Goal: Task Accomplishment & Management: Complete application form

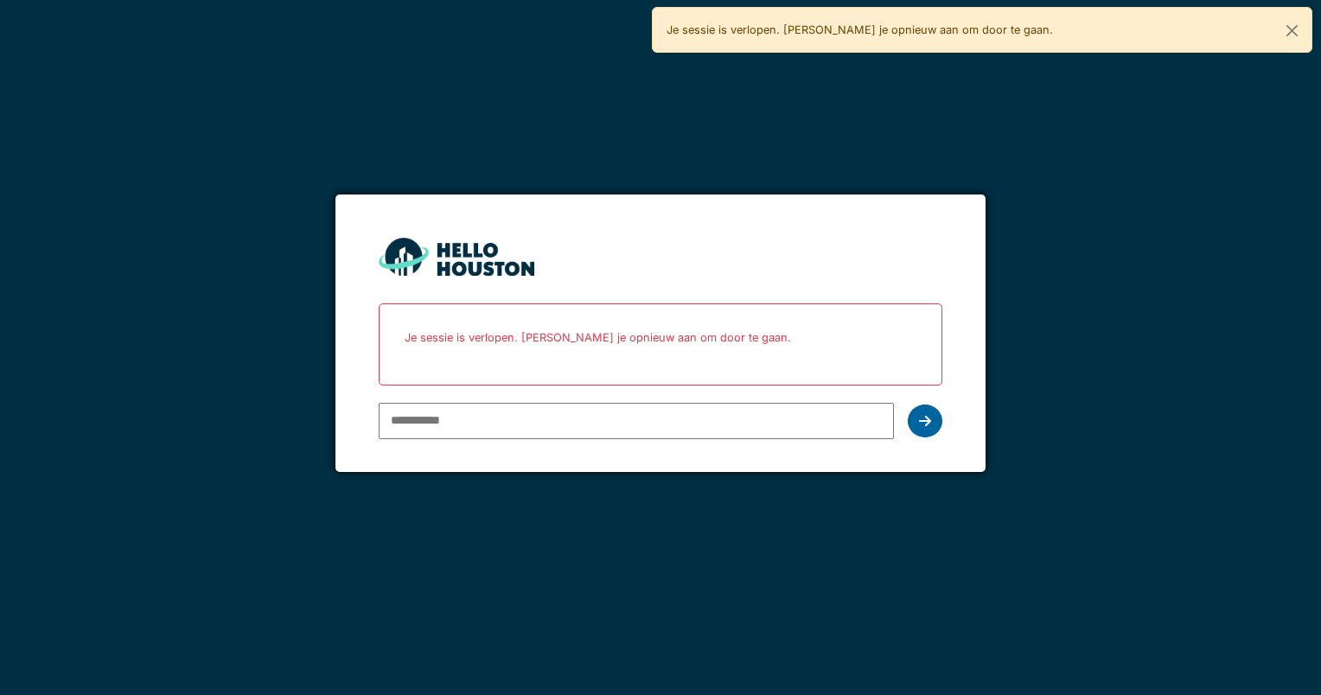
type input "**********"
click at [926, 420] on icon at bounding box center [925, 421] width 12 height 14
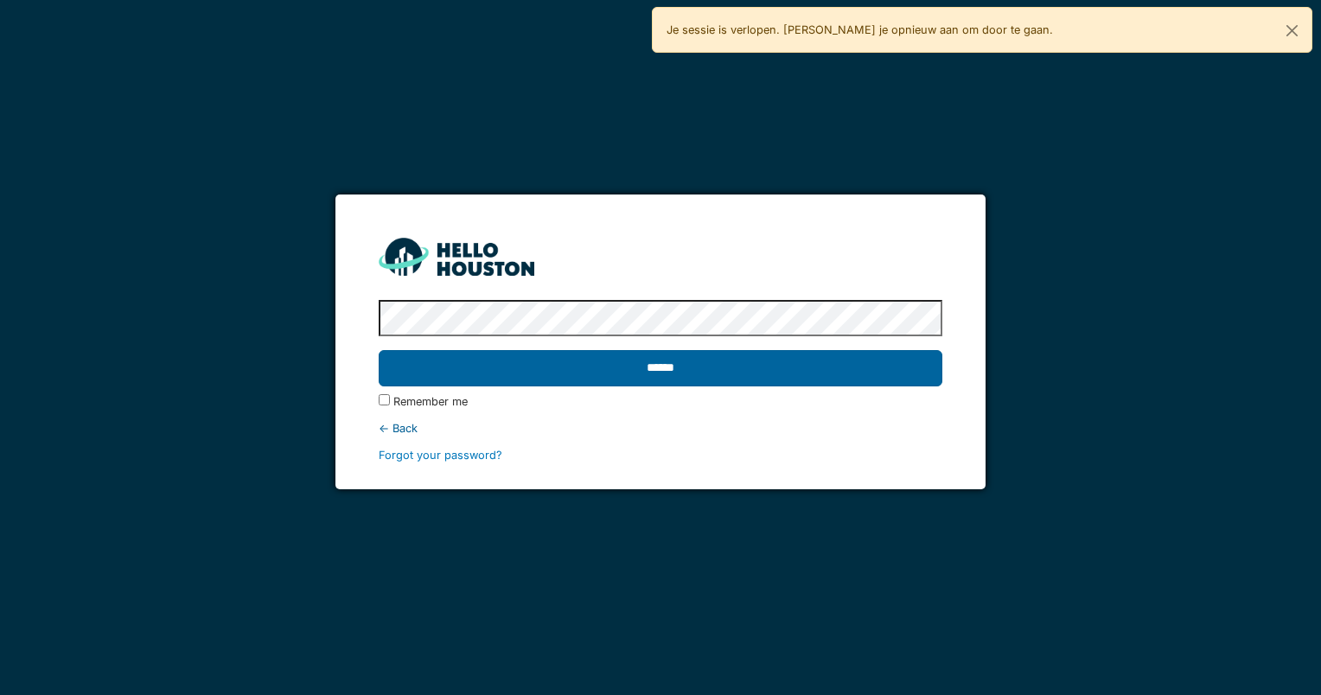
click at [674, 371] on input "******" at bounding box center [660, 368] width 563 height 36
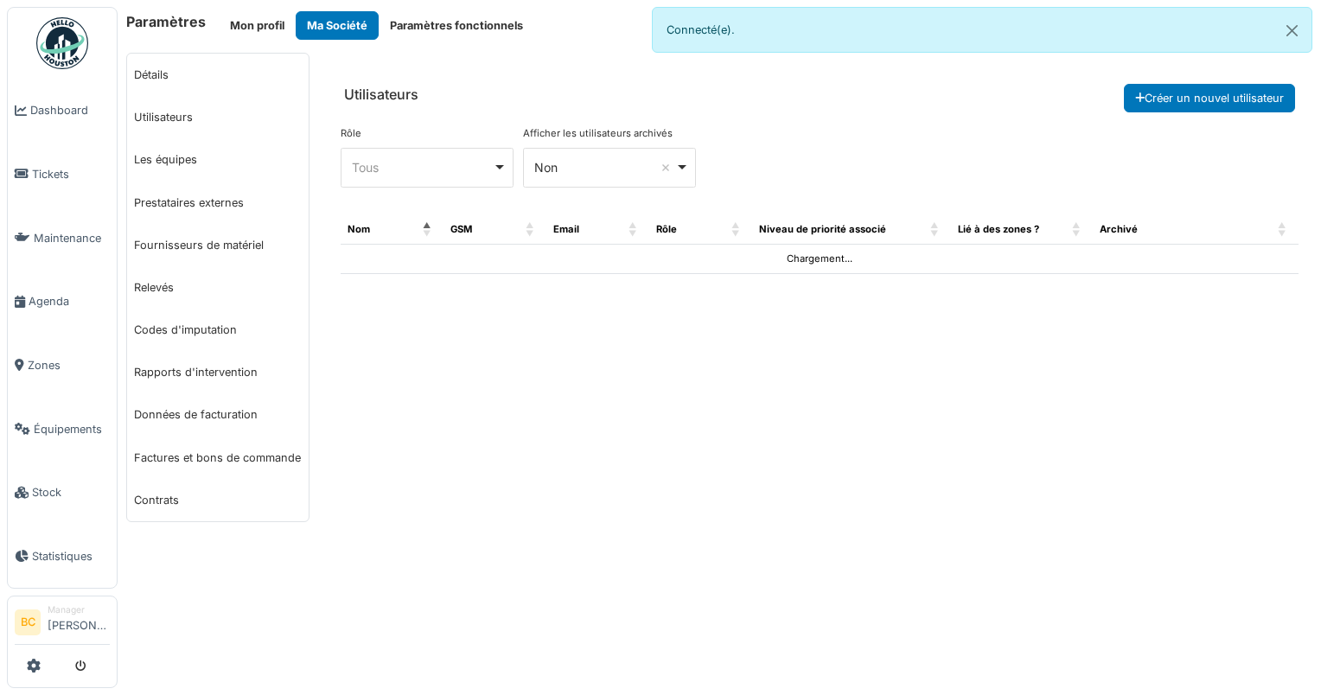
select select "***"
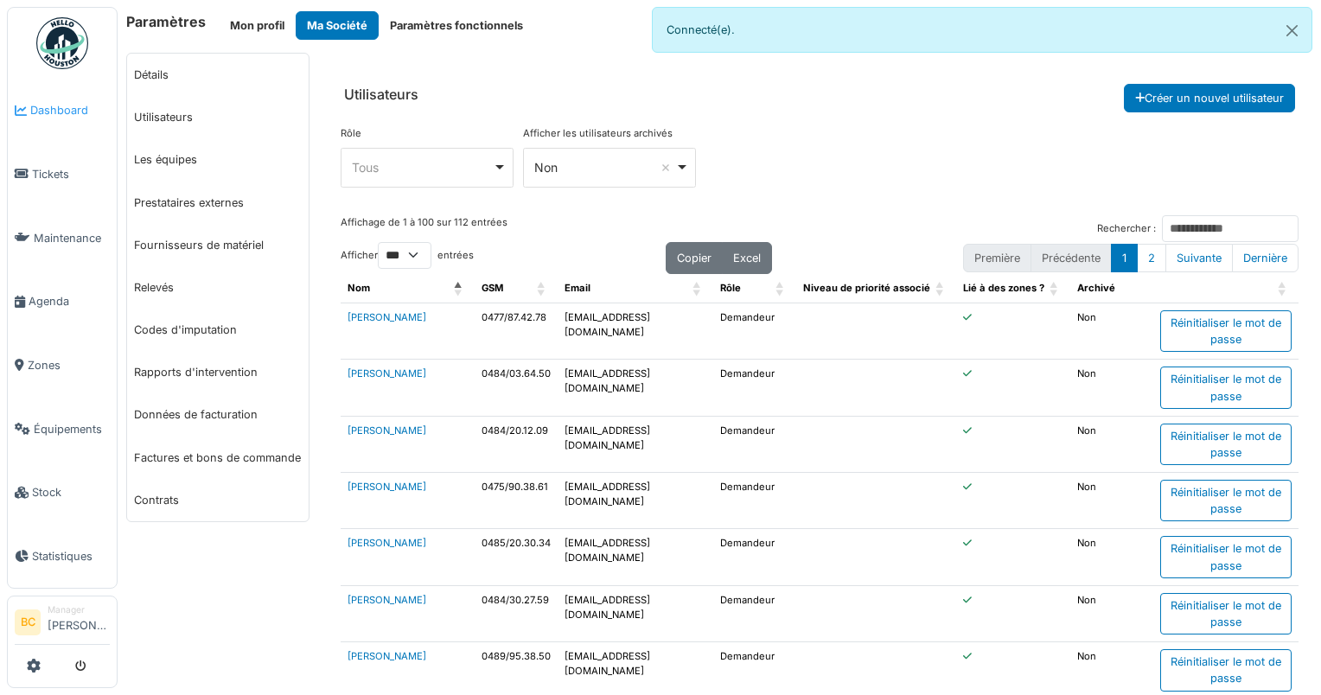
click at [67, 118] on link "Dashboard" at bounding box center [62, 111] width 109 height 64
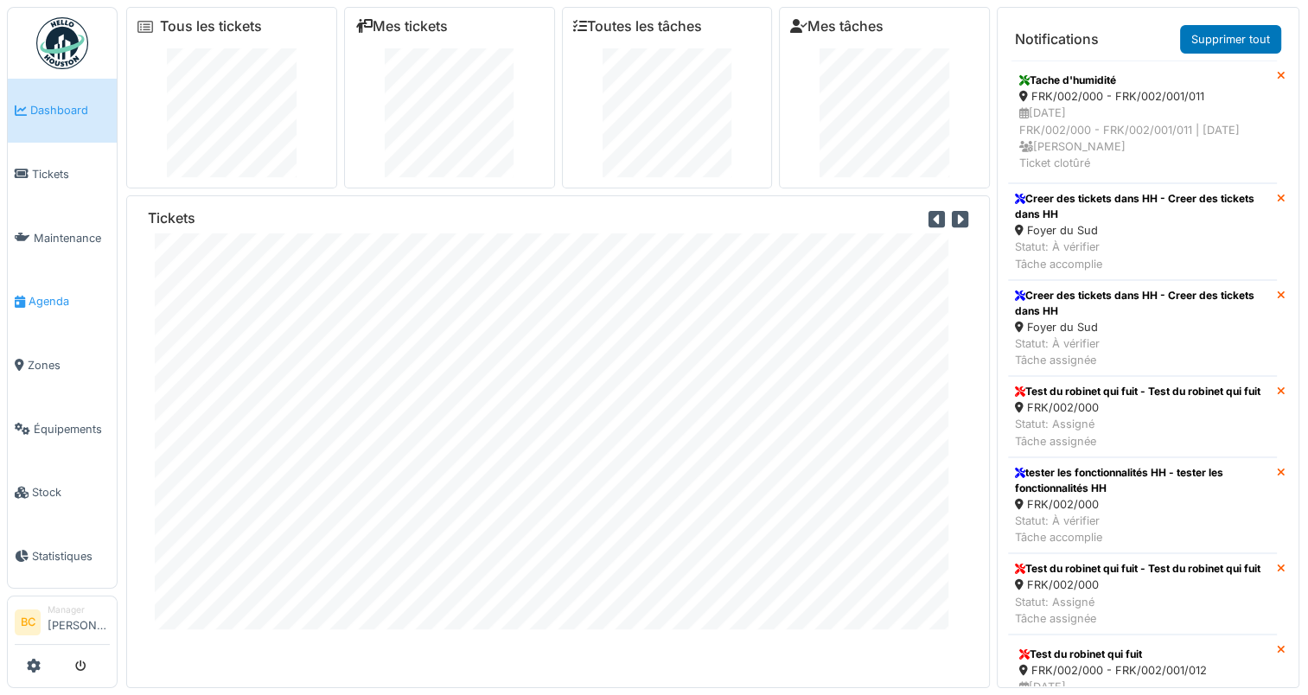
click at [33, 296] on span "Agenda" at bounding box center [69, 301] width 81 height 16
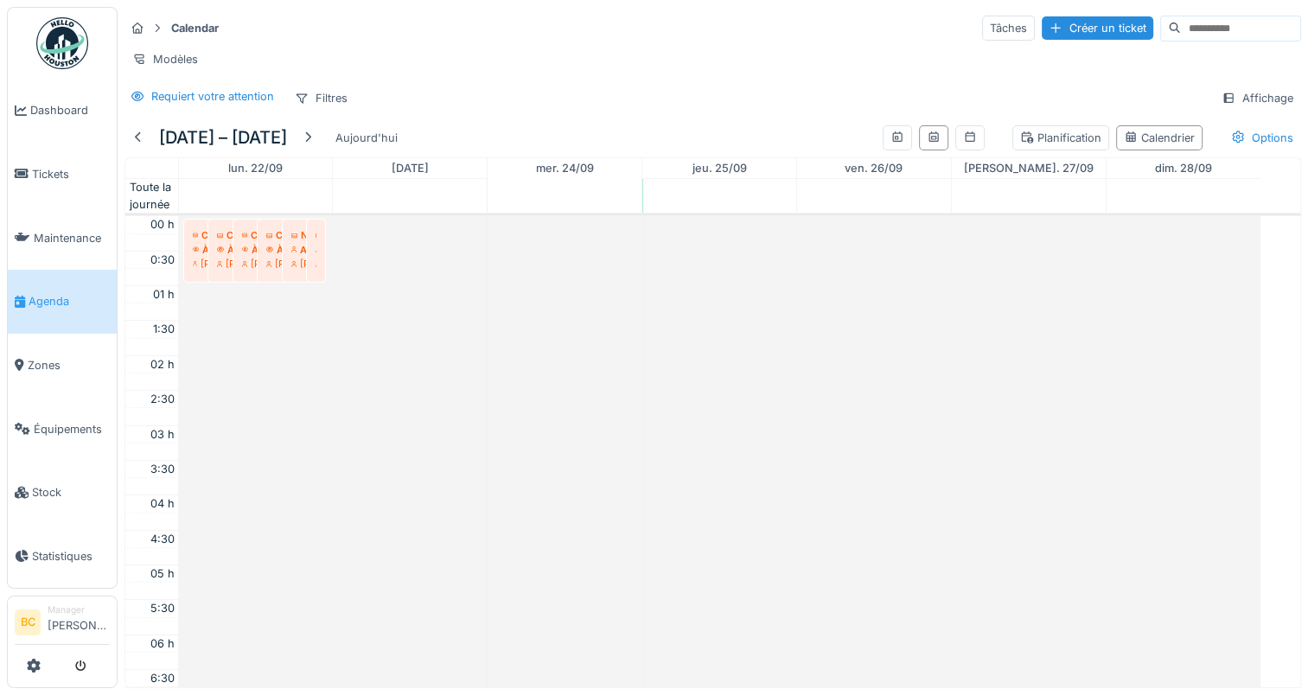
scroll to position [415, 0]
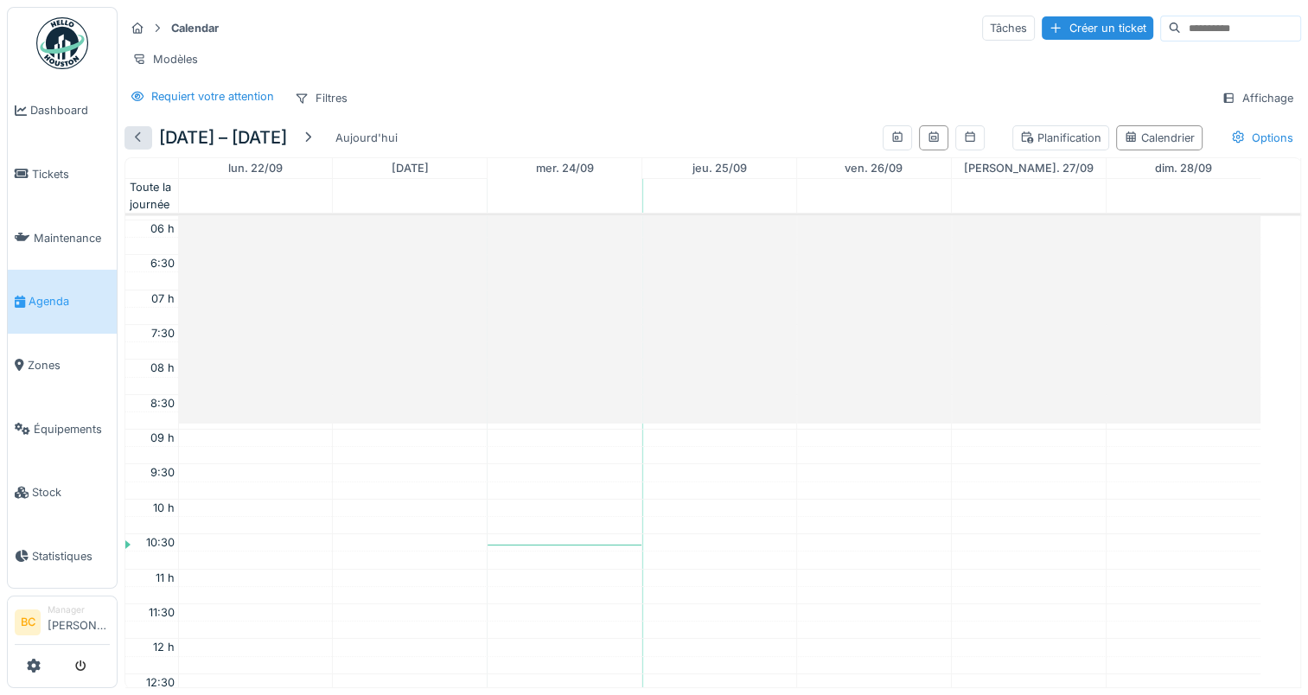
click at [136, 146] on div at bounding box center [138, 138] width 14 height 16
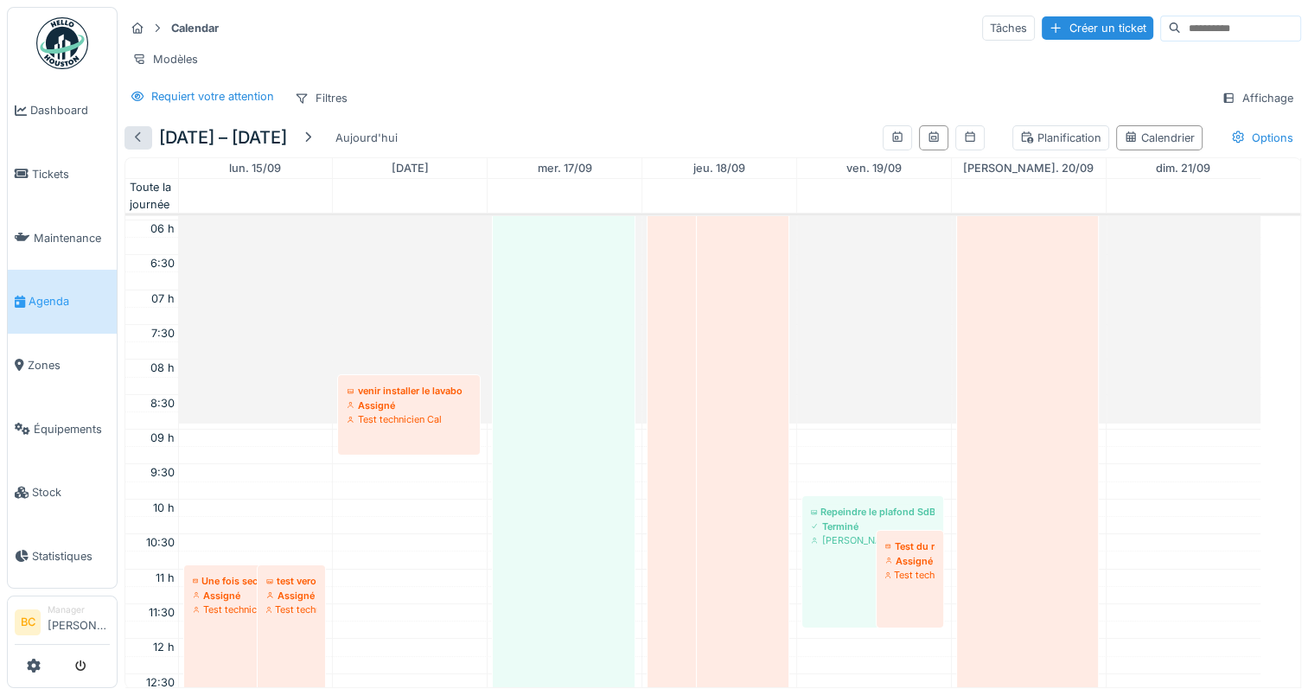
click at [137, 146] on div at bounding box center [138, 138] width 14 height 16
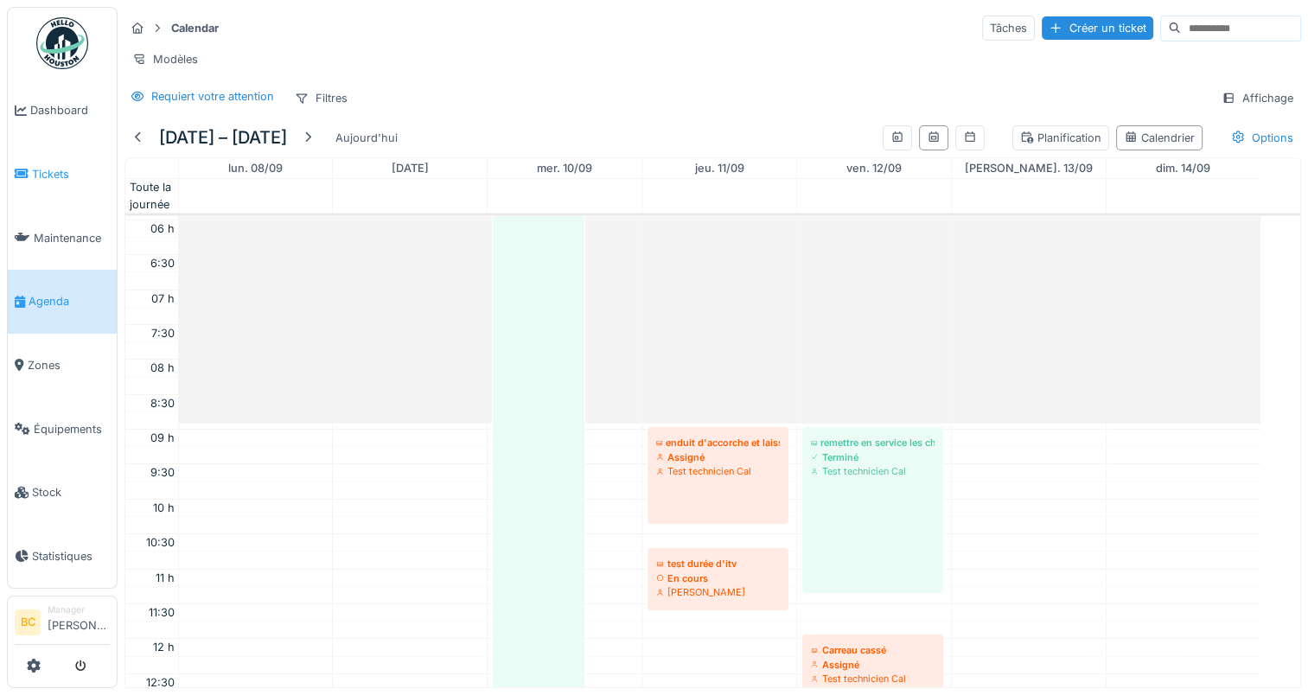
click at [41, 177] on span "Tickets" at bounding box center [71, 174] width 78 height 16
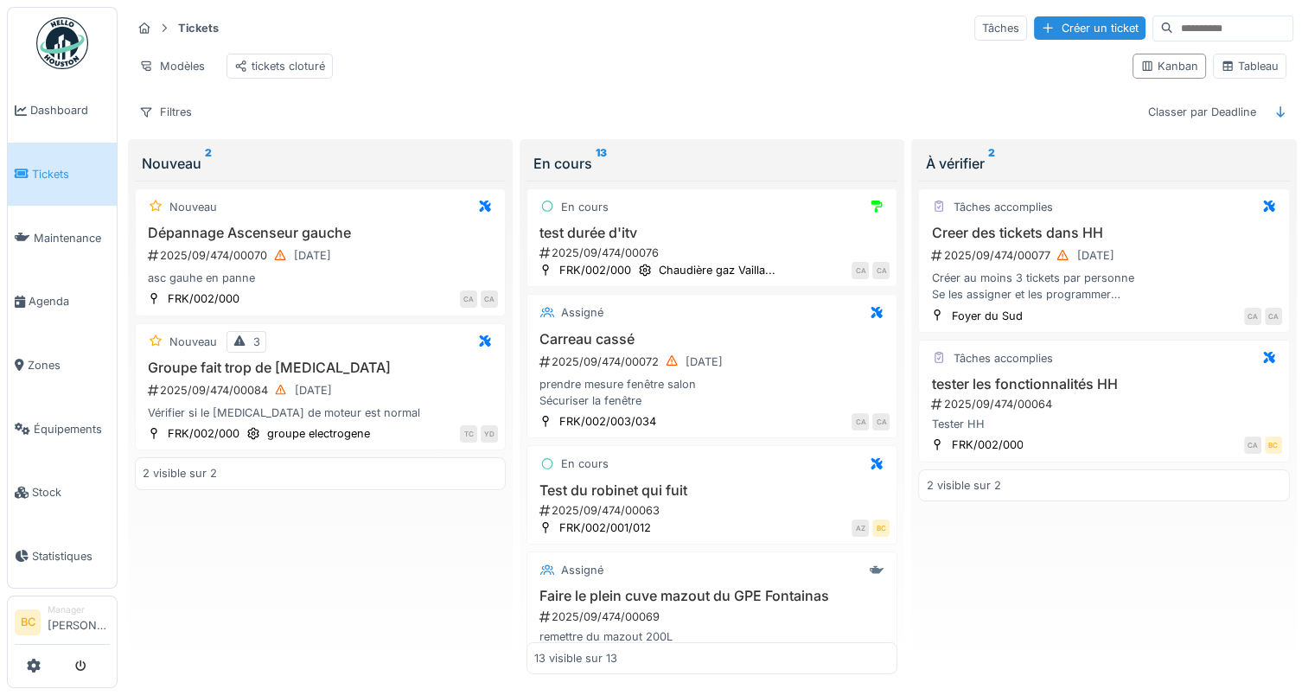
click at [693, 66] on div "Modèles tickets cloturé" at bounding box center [624, 66] width 987 height 39
click at [50, 548] on span "Statistiques" at bounding box center [71, 556] width 78 height 16
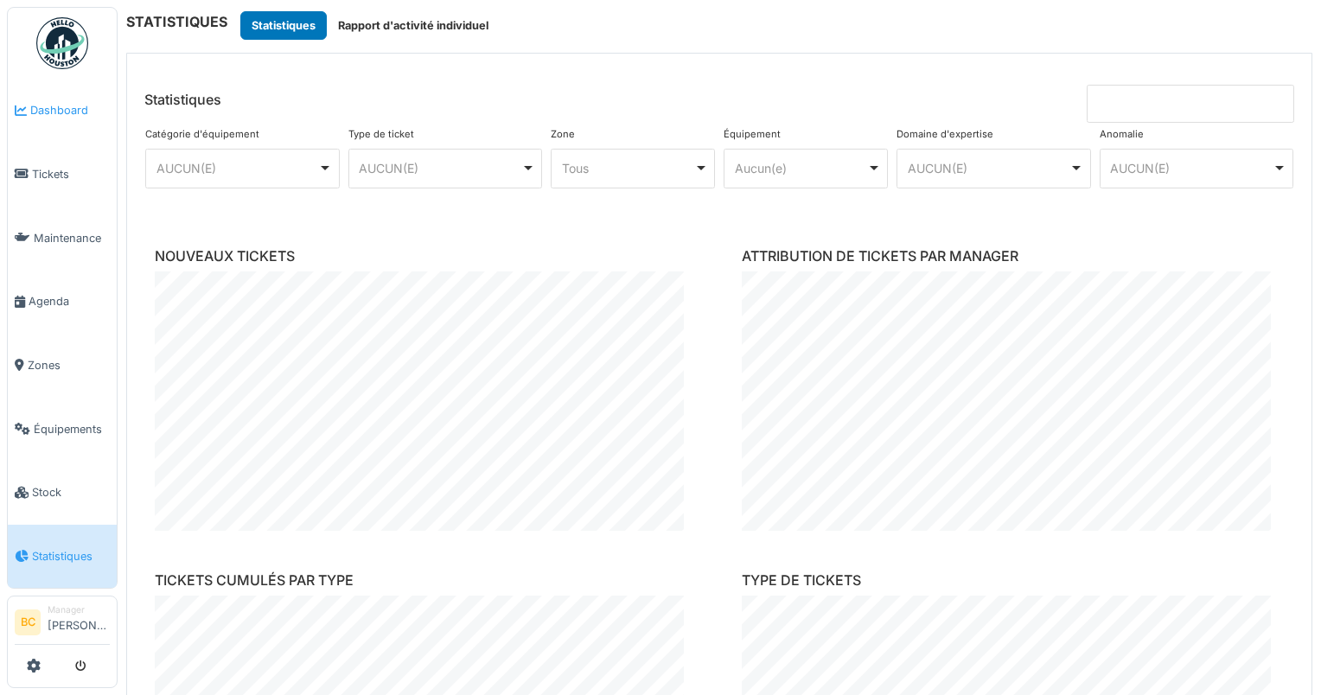
click at [51, 110] on span "Dashboard" at bounding box center [70, 110] width 80 height 16
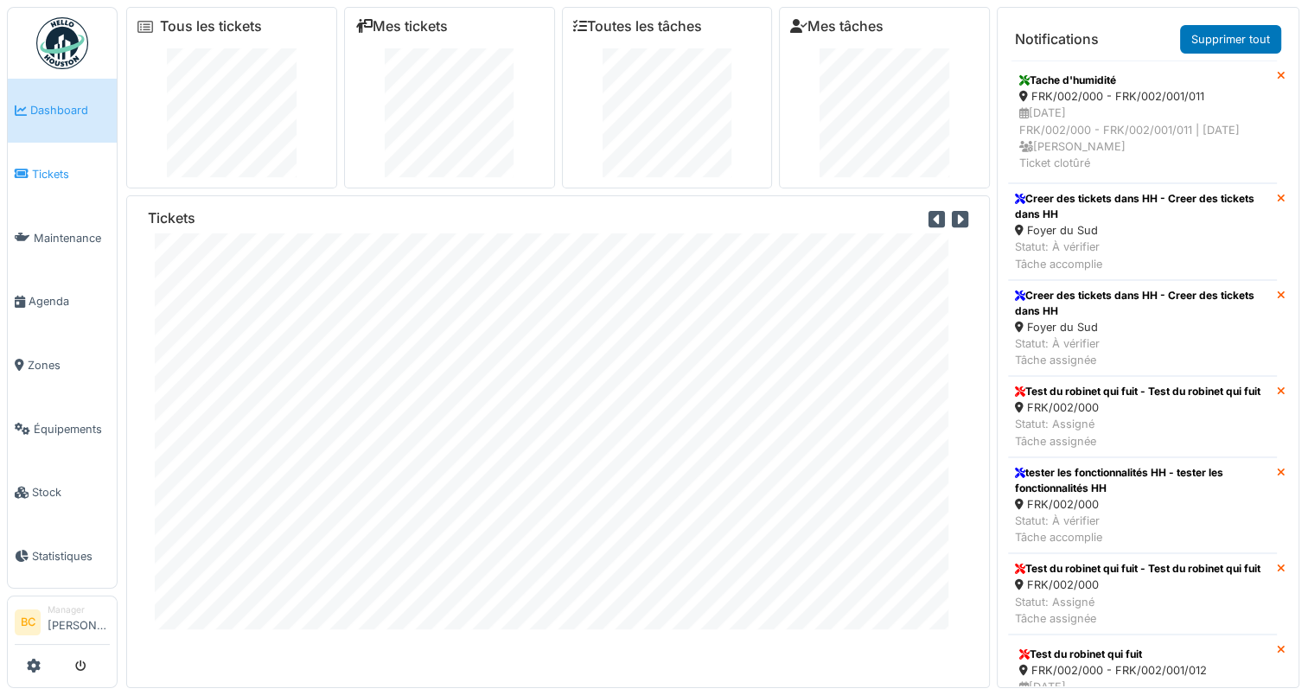
click at [50, 174] on span "Tickets" at bounding box center [71, 174] width 78 height 16
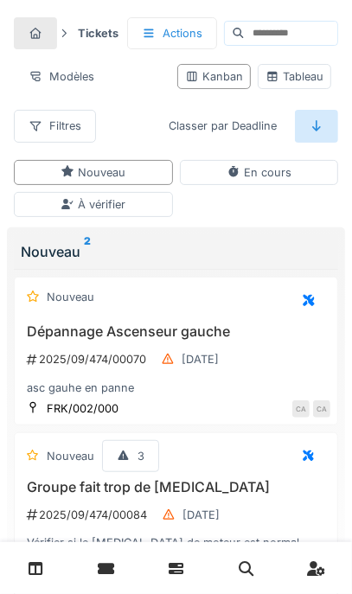
click at [176, 34] on div "Actions" at bounding box center [172, 33] width 90 height 32
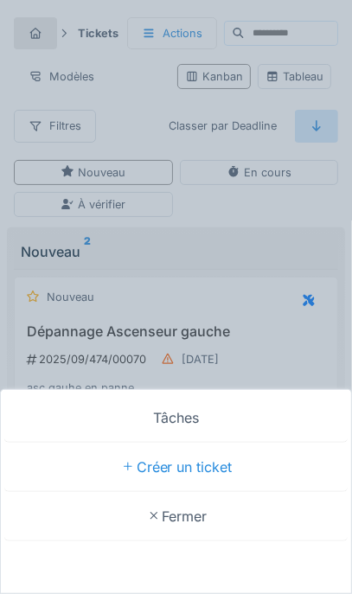
click at [200, 470] on div "Créer un ticket" at bounding box center [175, 467] width 343 height 49
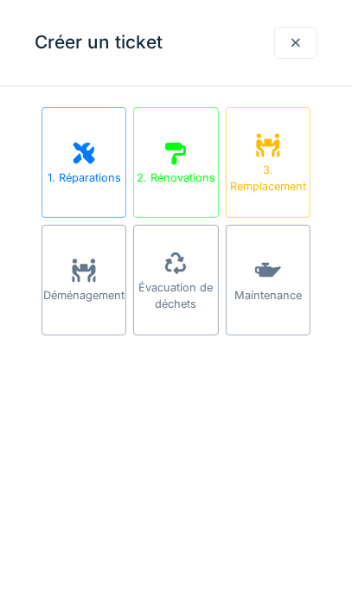
click at [83, 155] on icon at bounding box center [84, 153] width 26 height 21
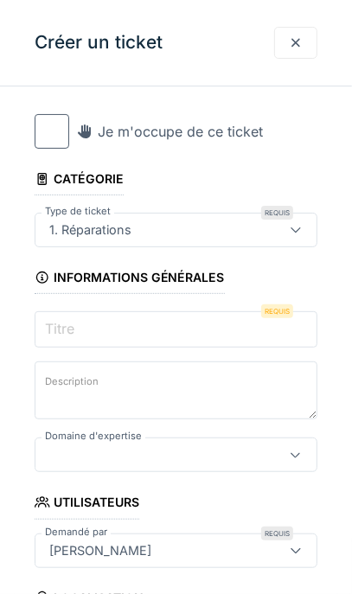
click at [130, 326] on input "Titre" at bounding box center [176, 329] width 283 height 36
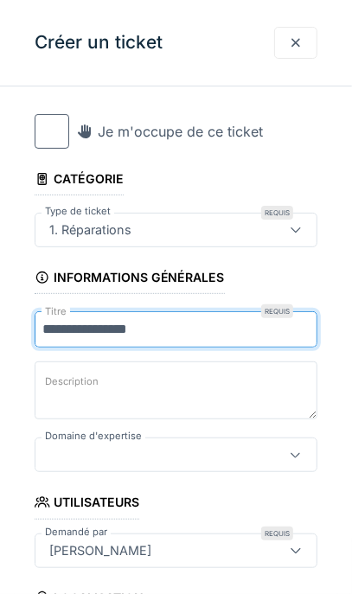
type input "**********"
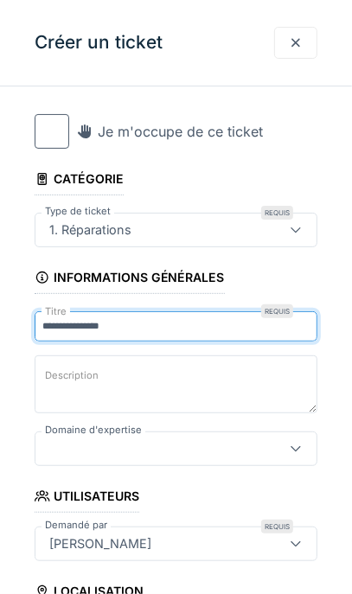
click at [75, 384] on label "Description" at bounding box center [71, 376] width 60 height 22
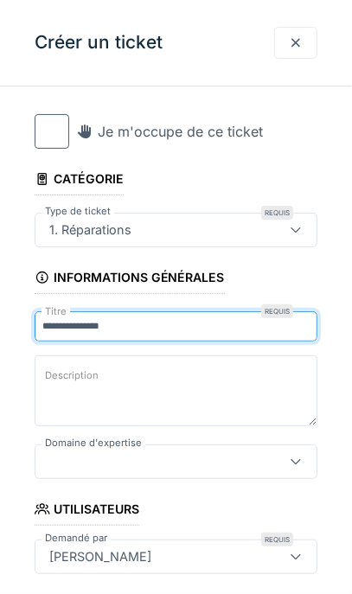
click at [75, 384] on textarea "Description" at bounding box center [176, 390] width 283 height 71
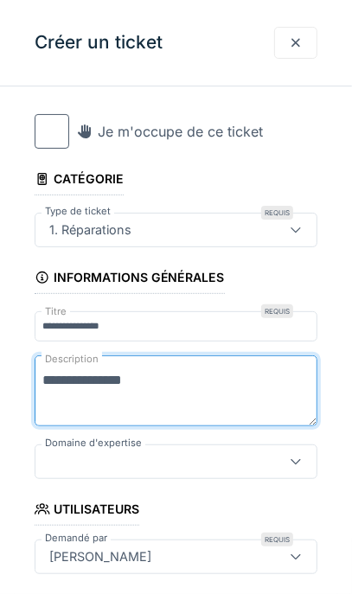
type textarea "**********"
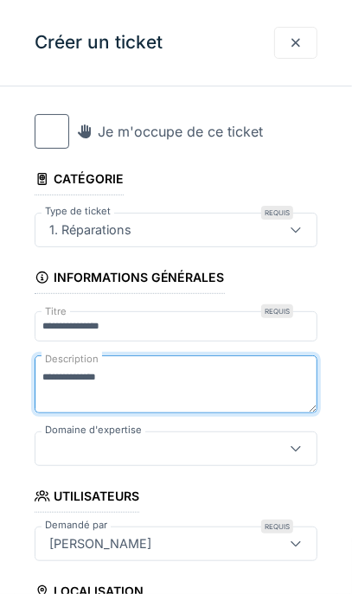
click at [166, 458] on div at bounding box center [155, 448] width 226 height 19
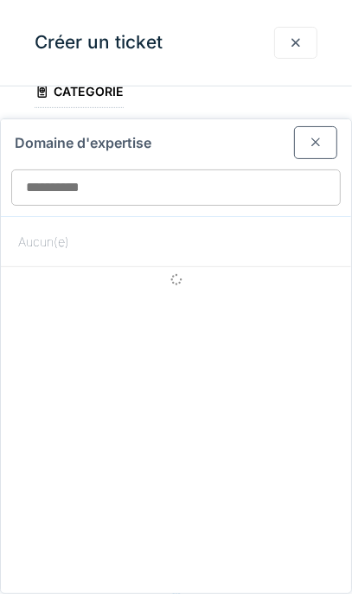
scroll to position [162, 0]
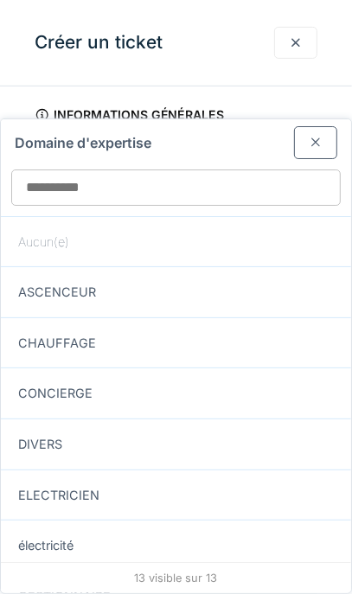
click at [76, 500] on span "ELECTRICIEN" at bounding box center [58, 495] width 81 height 19
type input "****"
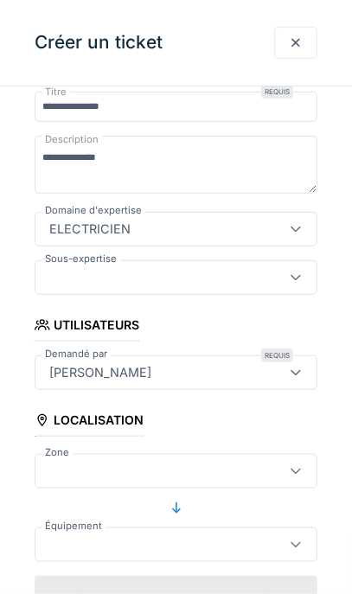
scroll to position [249, 0]
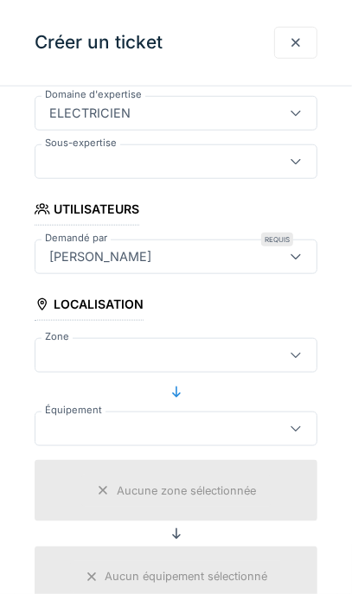
click at [108, 359] on div at bounding box center [155, 355] width 226 height 19
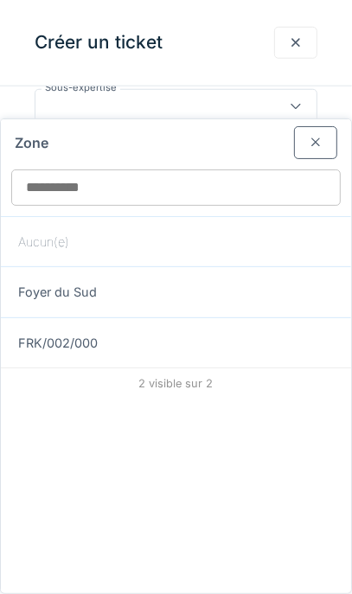
scroll to position [392, 0]
click at [80, 346] on span "FRK/002/000" at bounding box center [58, 343] width 80 height 19
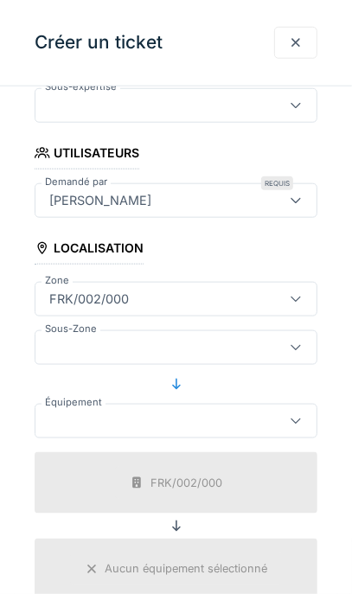
type input "*****"
click at [149, 348] on div at bounding box center [155, 347] width 226 height 19
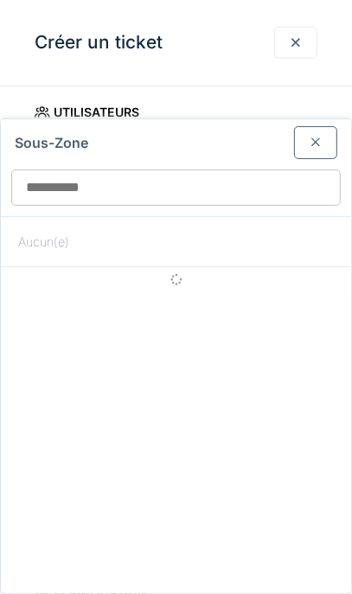
scroll to position [440, 0]
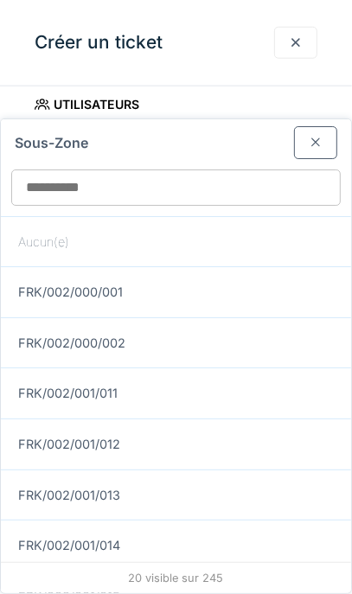
click at [130, 148] on div "Sous-Zone" at bounding box center [176, 138] width 350 height 39
click at [225, 243] on div "Aucun(e)" at bounding box center [176, 241] width 350 height 51
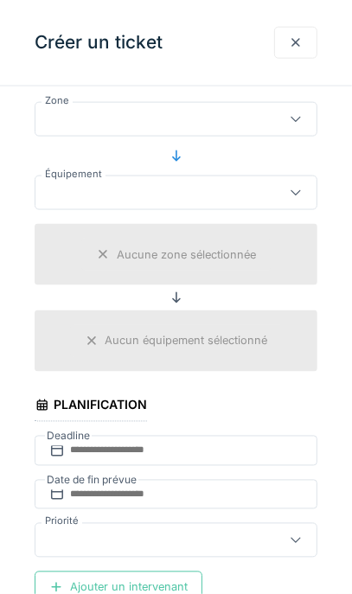
scroll to position [613, 0]
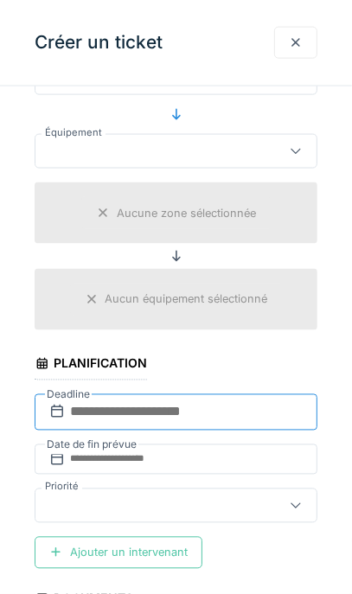
click at [118, 413] on input "text" at bounding box center [176, 412] width 283 height 36
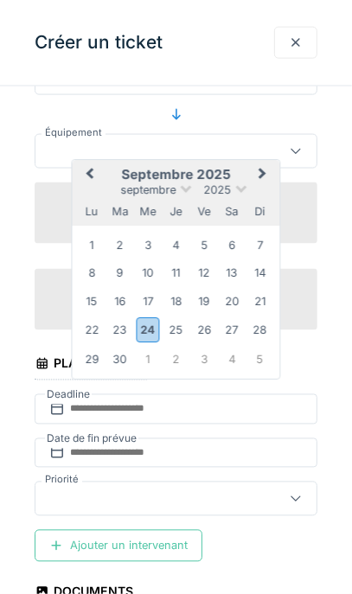
click at [180, 335] on div "25" at bounding box center [175, 329] width 23 height 23
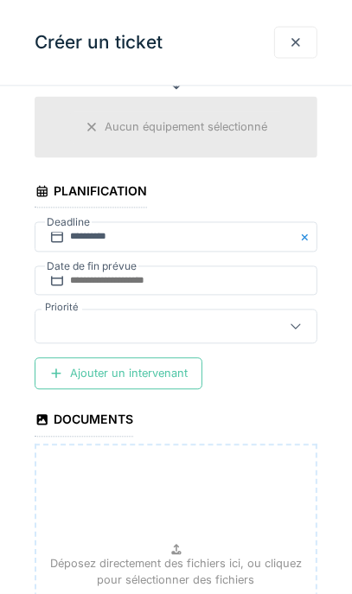
scroll to position [786, 0]
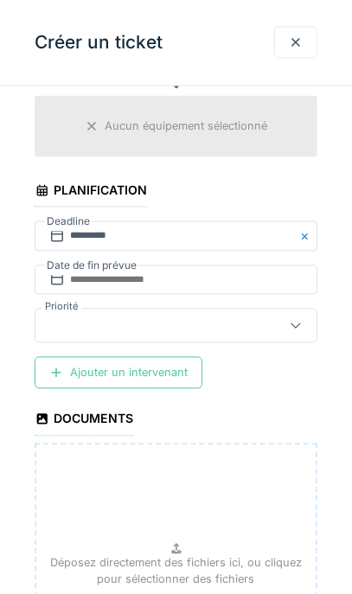
click at [239, 334] on div at bounding box center [155, 325] width 226 height 19
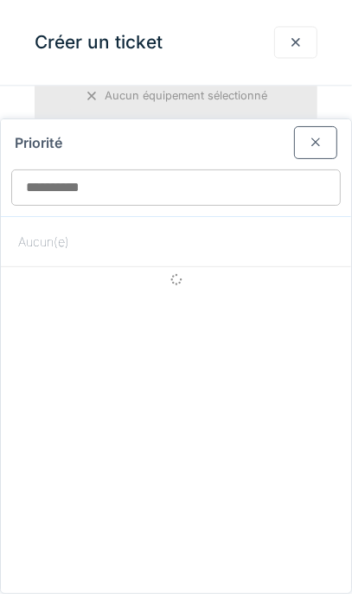
scroll to position [823, 0]
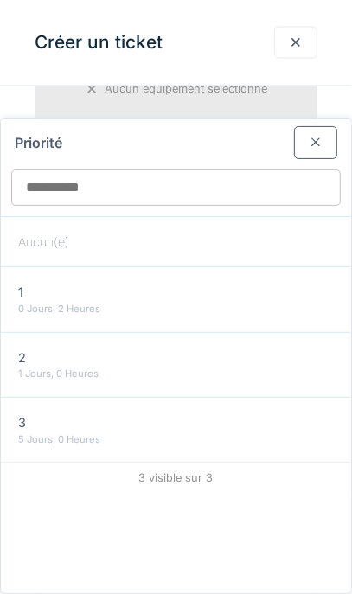
click at [125, 309] on div "0 Jours, 2 Heures" at bounding box center [175, 309] width 315 height 15
type input "***"
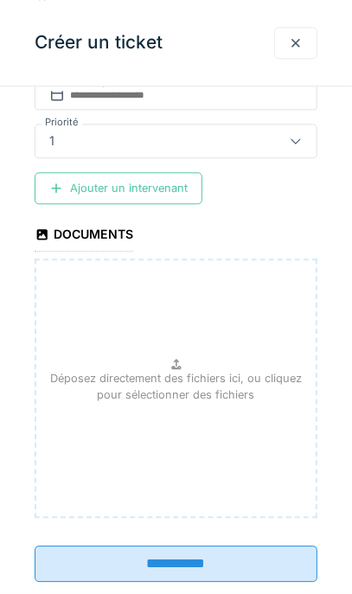
scroll to position [1014, 0]
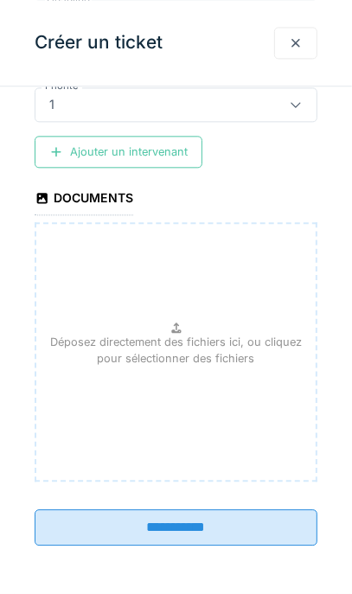
click at [232, 538] on input "**********" at bounding box center [176, 527] width 283 height 36
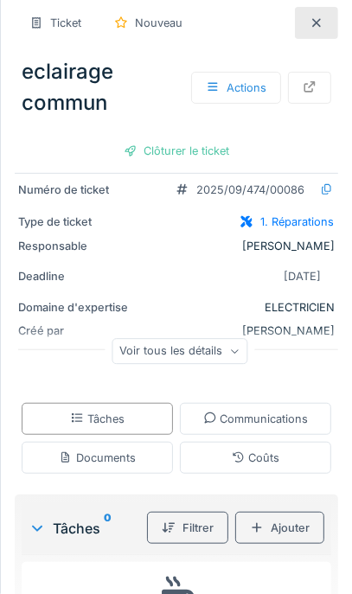
scroll to position [86, 0]
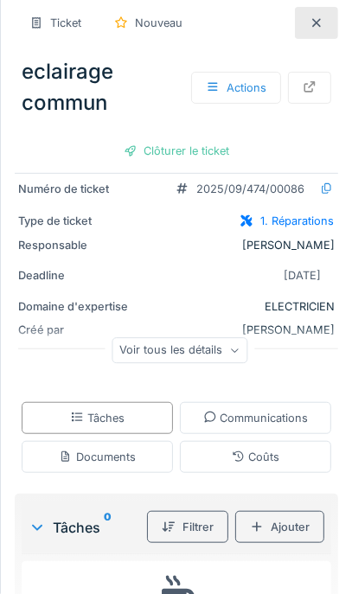
click at [219, 351] on div "Voir tous les détails" at bounding box center [180, 350] width 136 height 25
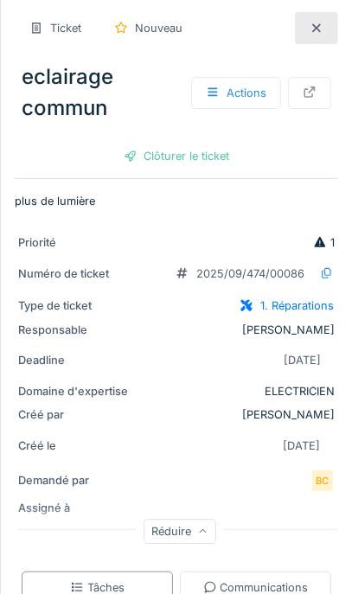
scroll to position [0, 0]
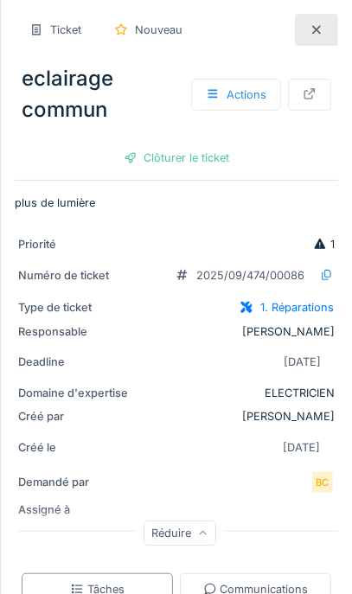
click at [176, 236] on div "Priorité 1" at bounding box center [176, 244] width 316 height 16
click at [228, 96] on div "Actions" at bounding box center [236, 95] width 90 height 32
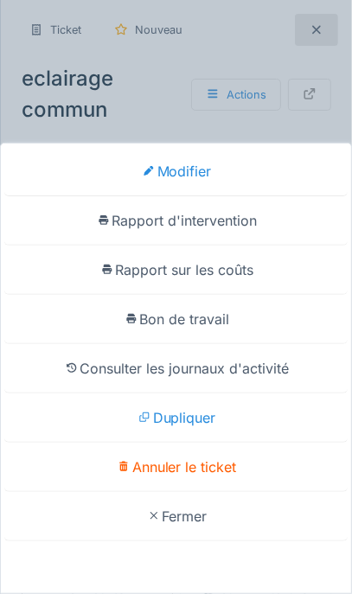
click at [195, 169] on div "Modifier" at bounding box center [175, 171] width 343 height 49
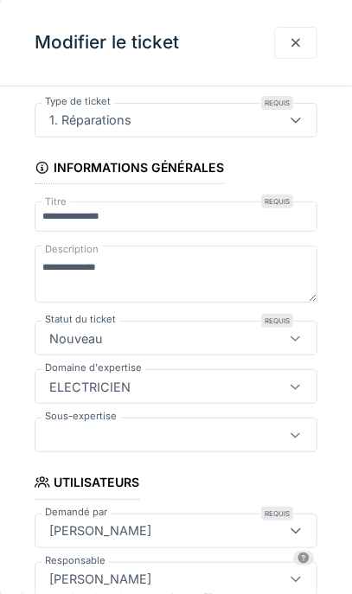
scroll to position [86, 0]
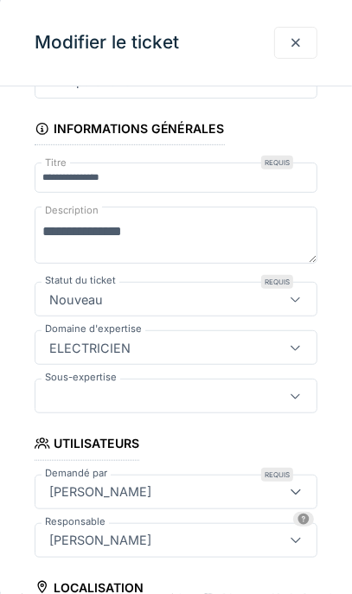
click at [124, 230] on textarea "**********" at bounding box center [176, 236] width 283 height 58
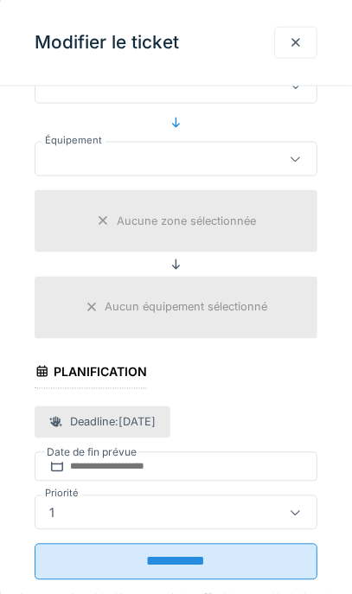
scroll to position [689, 0]
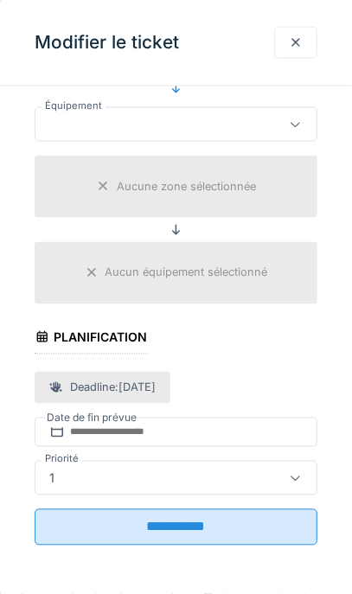
type textarea "**********"
click at [180, 537] on input "**********" at bounding box center [176, 527] width 283 height 36
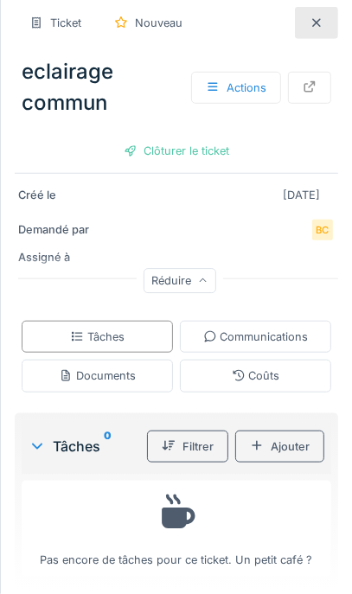
scroll to position [259, 0]
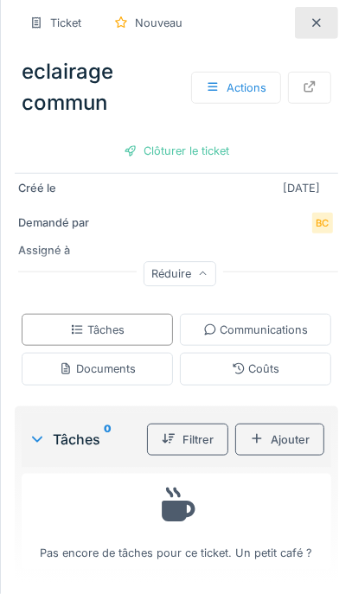
click at [318, 18] on icon at bounding box center [316, 22] width 14 height 11
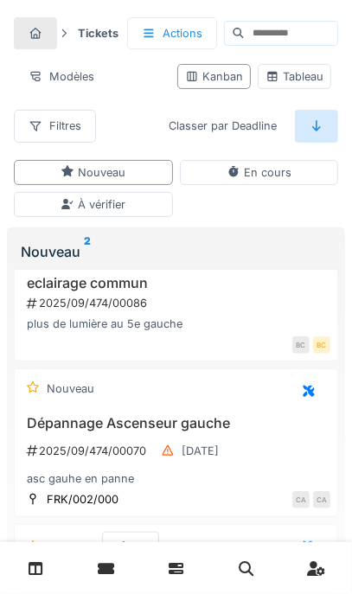
click at [142, 304] on div "2025/09/474/00086" at bounding box center [177, 303] width 305 height 16
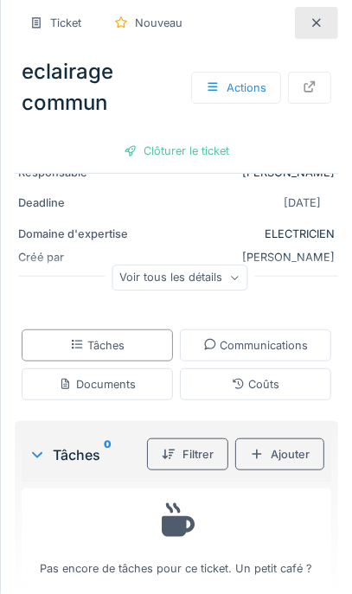
scroll to position [177, 0]
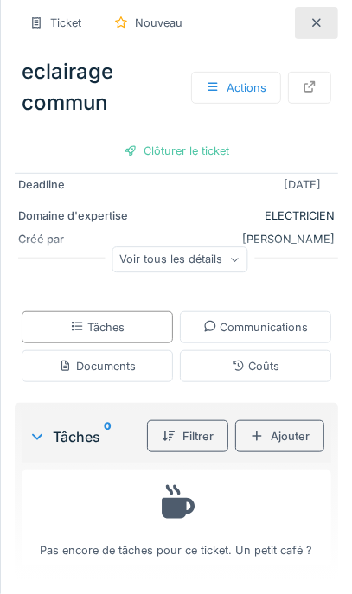
click at [271, 322] on div "Communications" at bounding box center [255, 327] width 105 height 16
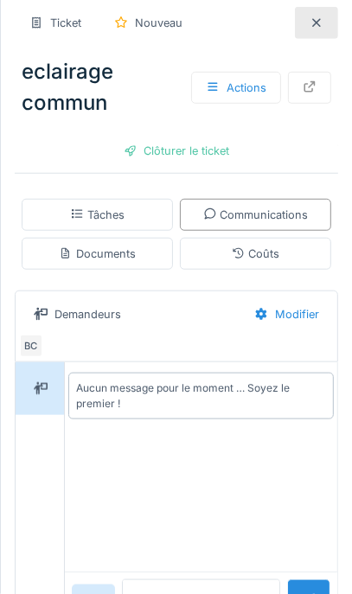
scroll to position [332, 0]
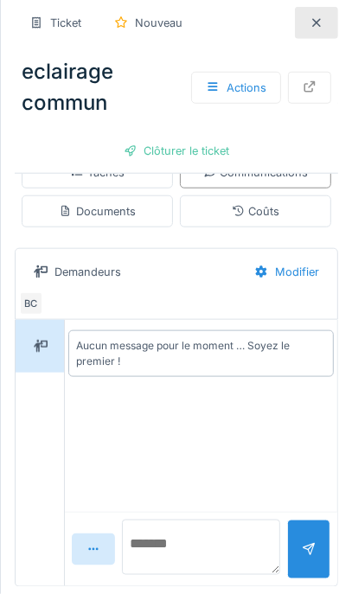
click at [174, 561] on textarea at bounding box center [201, 546] width 158 height 55
type textarea "**********"
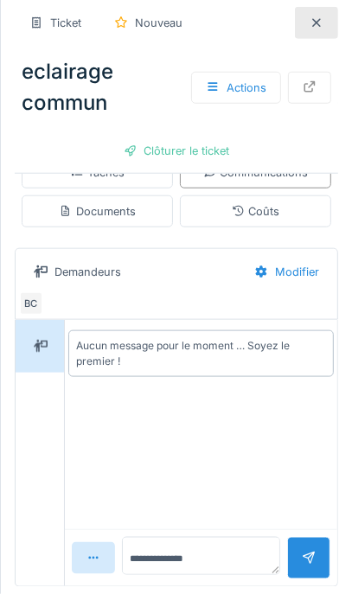
click at [311, 551] on div at bounding box center [309, 558] width 14 height 16
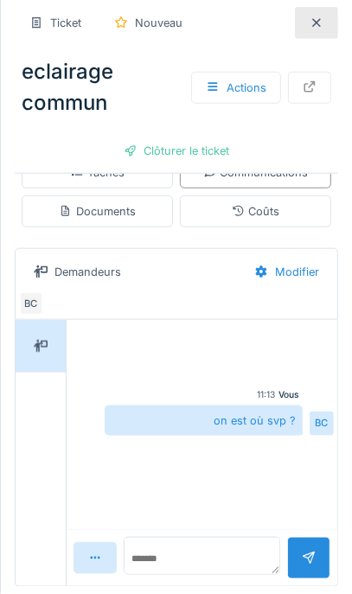
click at [310, 24] on icon at bounding box center [316, 22] width 14 height 11
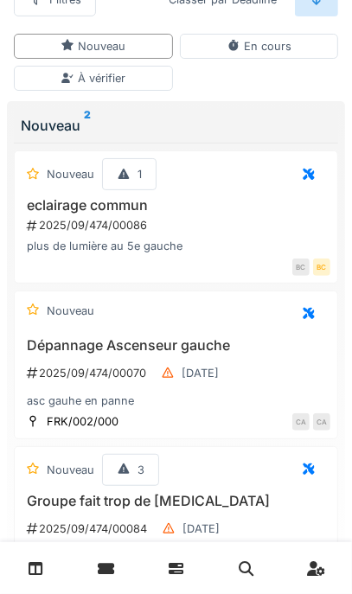
click at [260, 48] on div "En cours" at bounding box center [258, 46] width 65 height 16
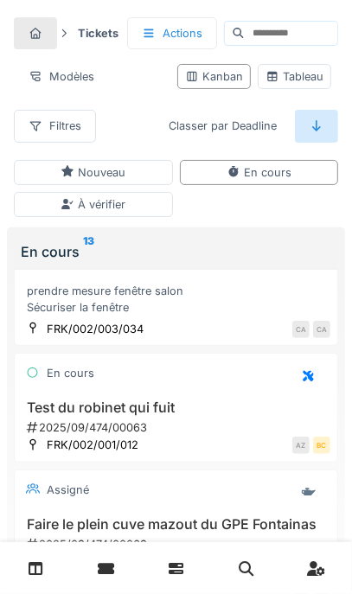
scroll to position [259, 0]
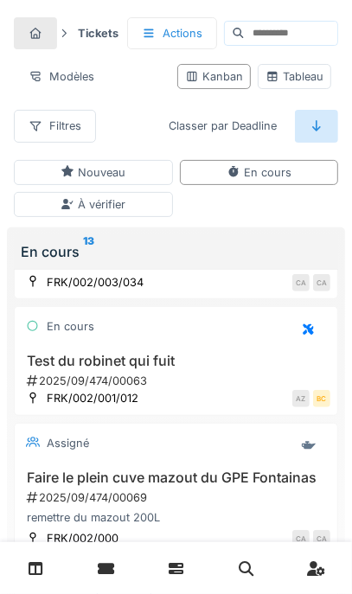
click at [93, 202] on div "À vérifier" at bounding box center [92, 204] width 65 height 16
